Goal: Navigation & Orientation: Find specific page/section

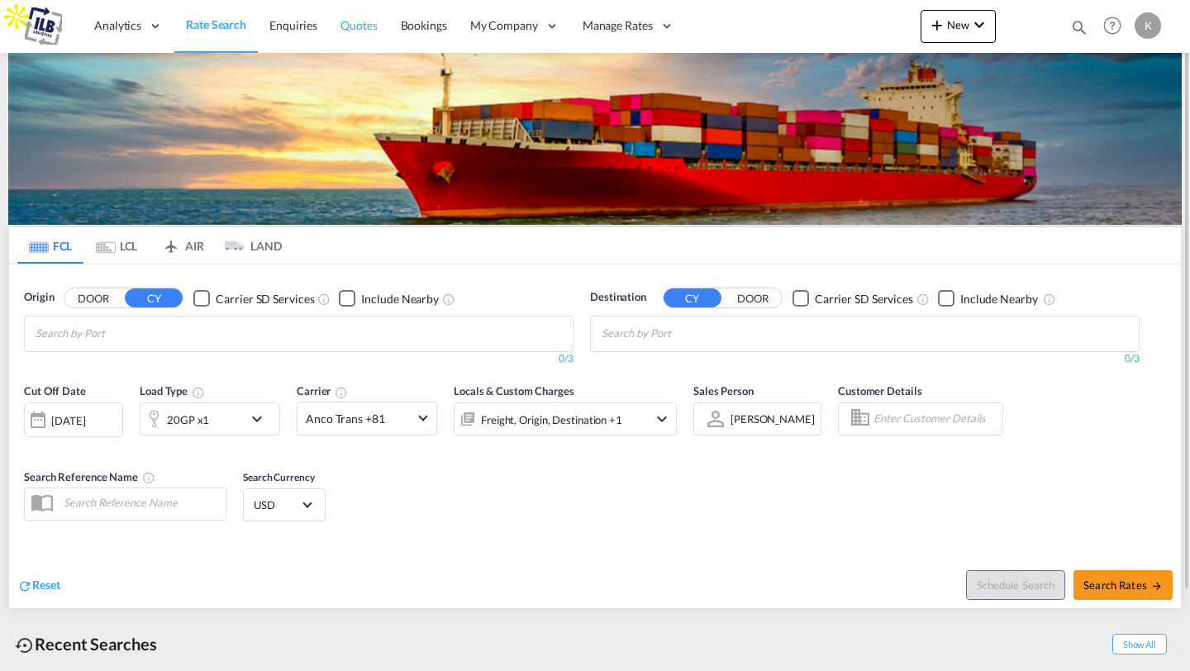
click at [344, 21] on span "Quotes" at bounding box center [358, 25] width 36 height 14
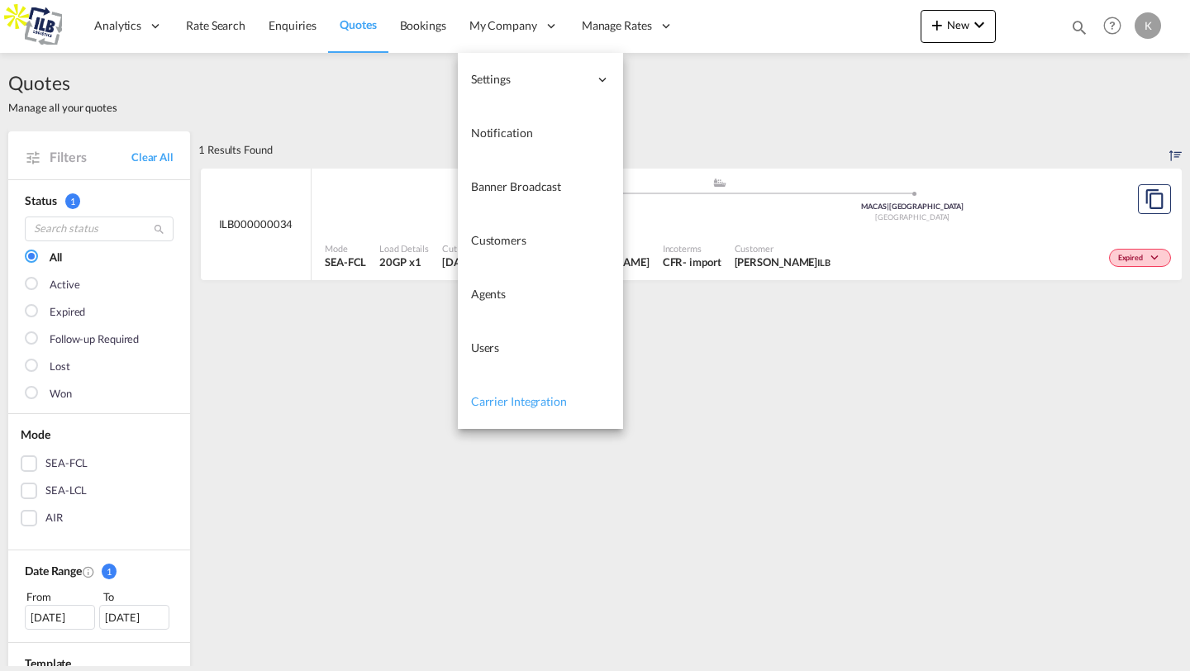
click at [545, 412] on link "Carrier Integration" at bounding box center [540, 402] width 165 height 54
